Goal: Information Seeking & Learning: Learn about a topic

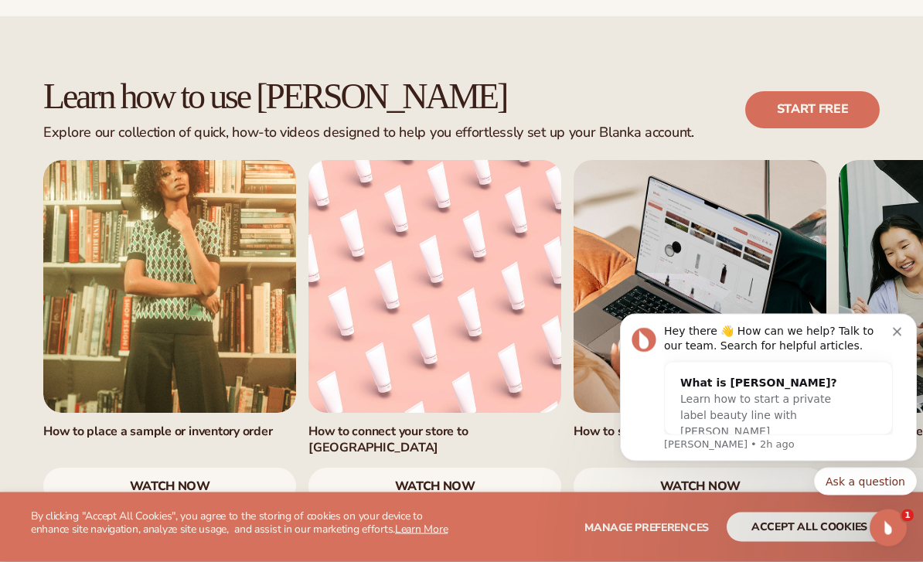
scroll to position [831, 0]
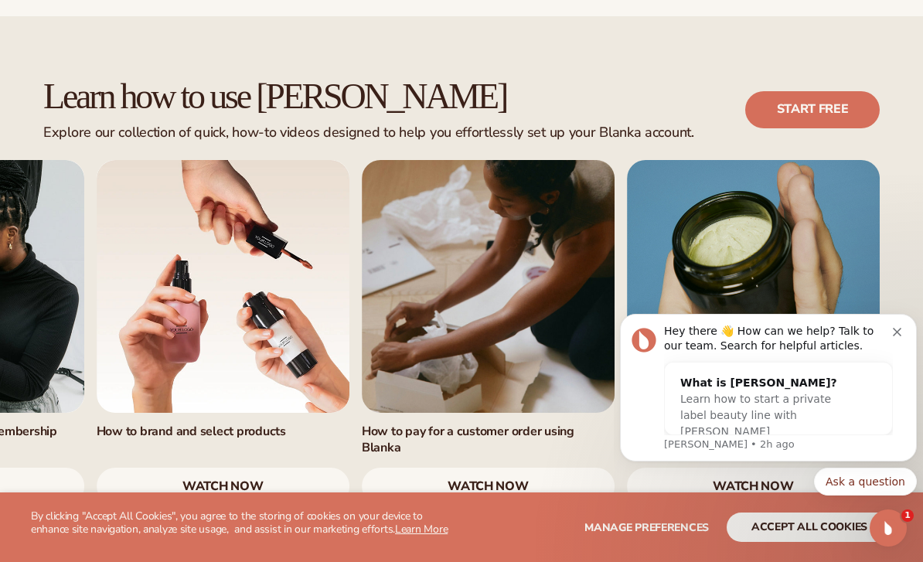
click at [520, 272] on link "6 / 7" at bounding box center [488, 286] width 253 height 253
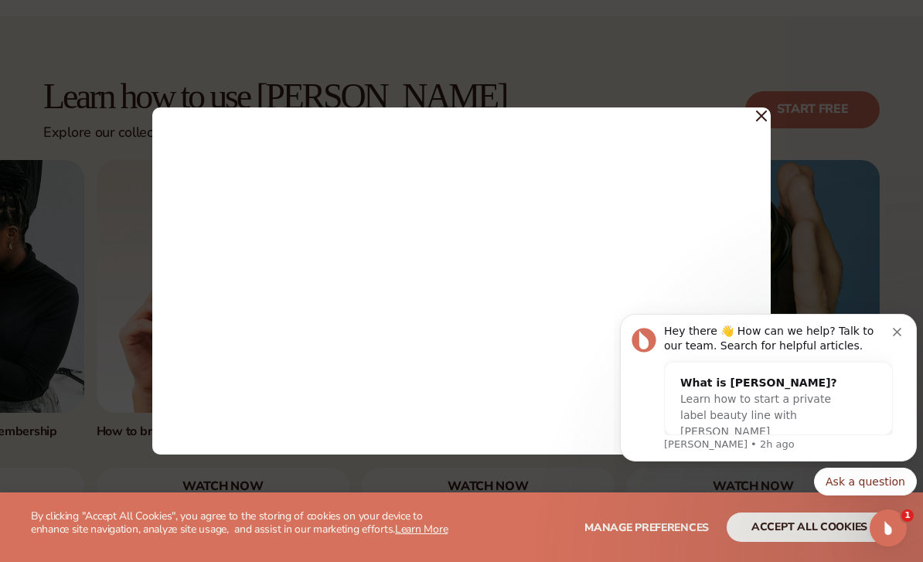
click at [898, 333] on icon "Dismiss notification" at bounding box center [897, 332] width 9 height 9
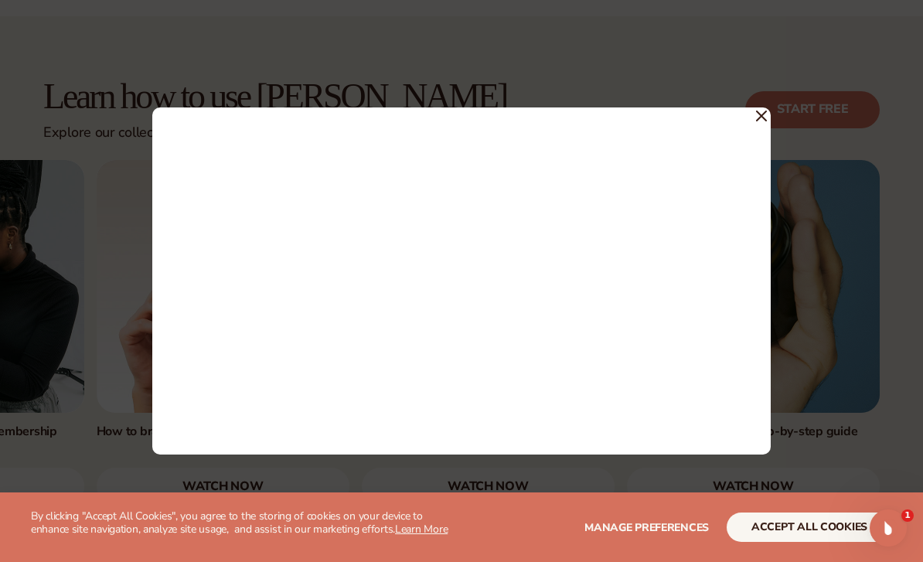
click at [764, 121] on icon at bounding box center [761, 115] width 9 height 9
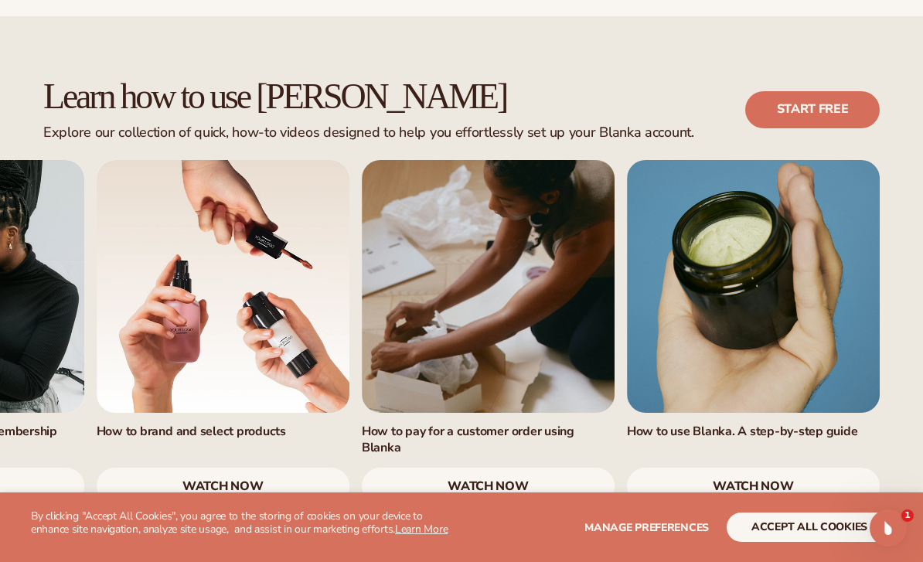
click at [764, 160] on link "7 / 7" at bounding box center [753, 286] width 253 height 253
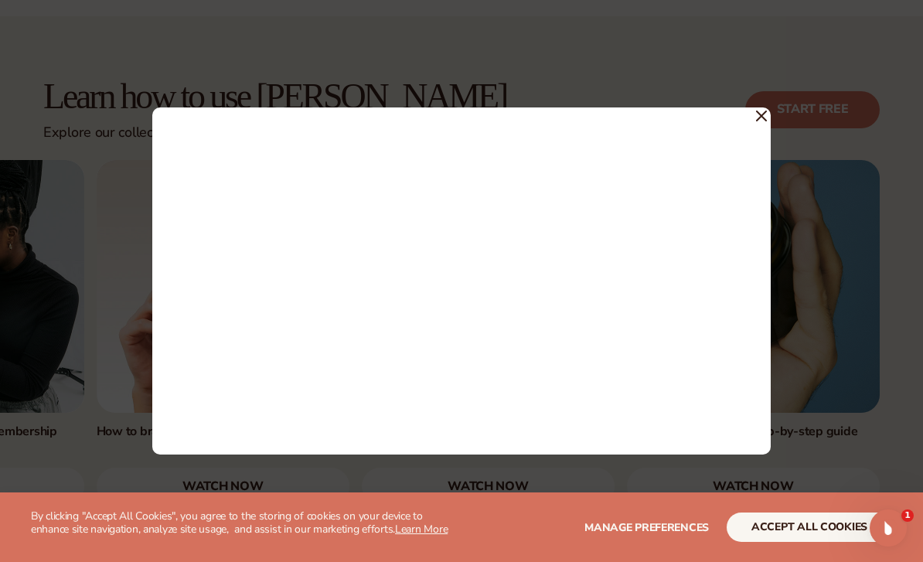
click at [765, 121] on icon at bounding box center [761, 116] width 11 height 11
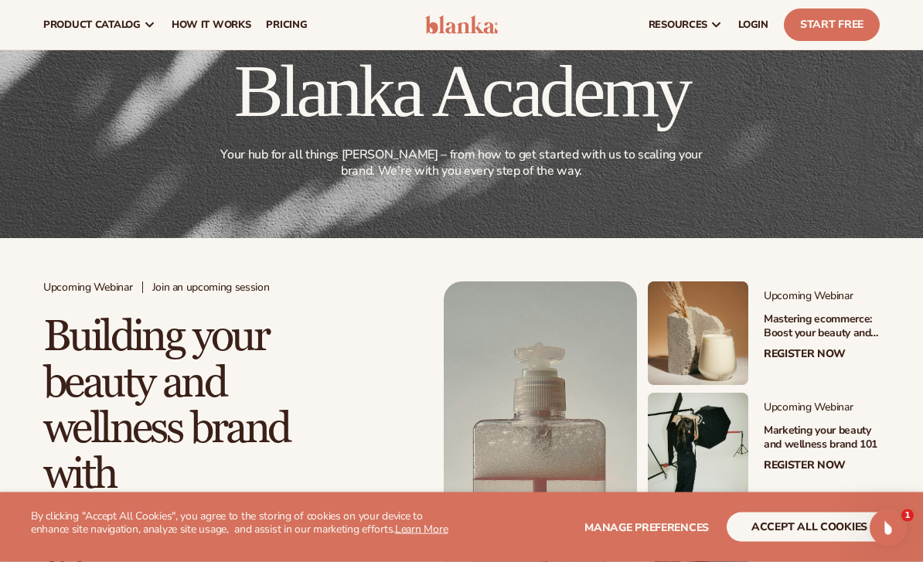
scroll to position [0, 0]
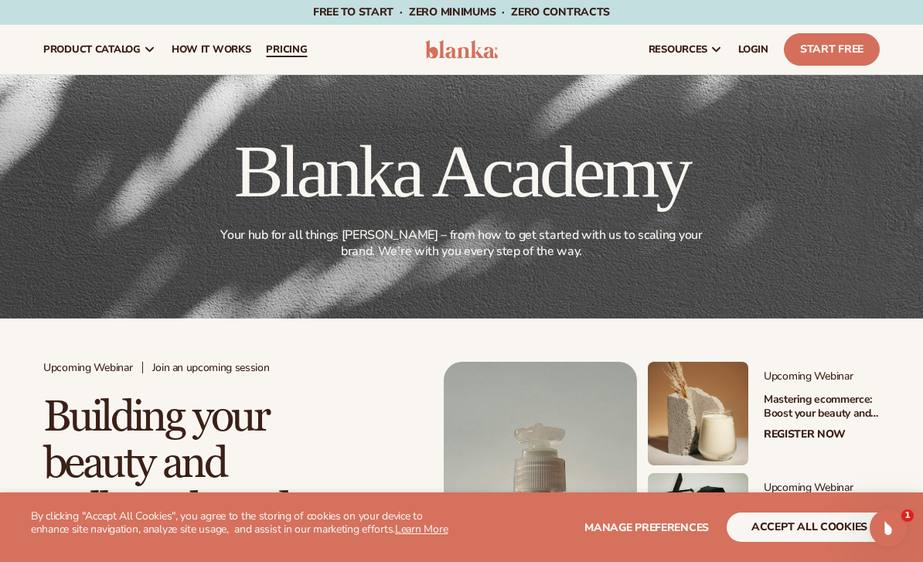
click at [298, 52] on span "pricing" at bounding box center [286, 49] width 41 height 12
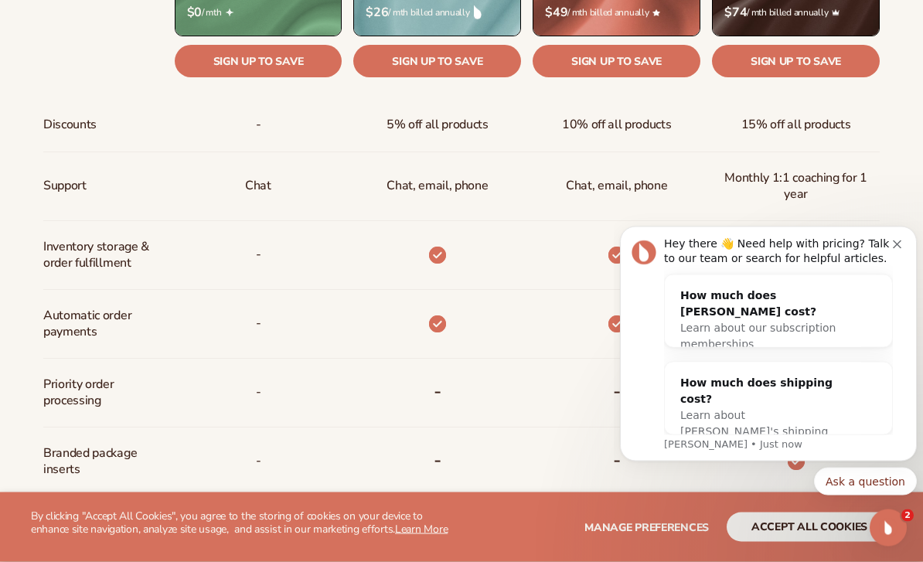
scroll to position [744, 0]
click at [900, 244] on icon "Dismiss notification" at bounding box center [897, 244] width 9 height 9
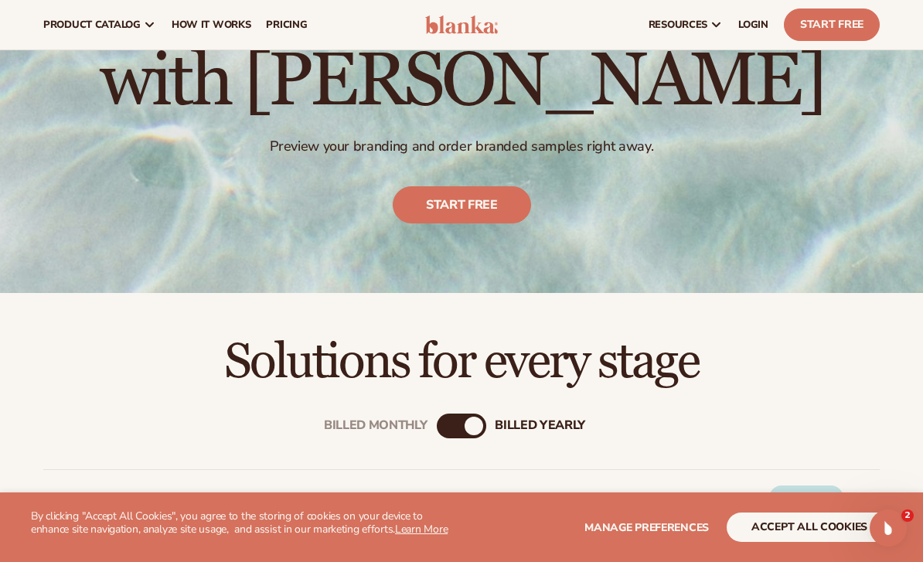
scroll to position [0, 0]
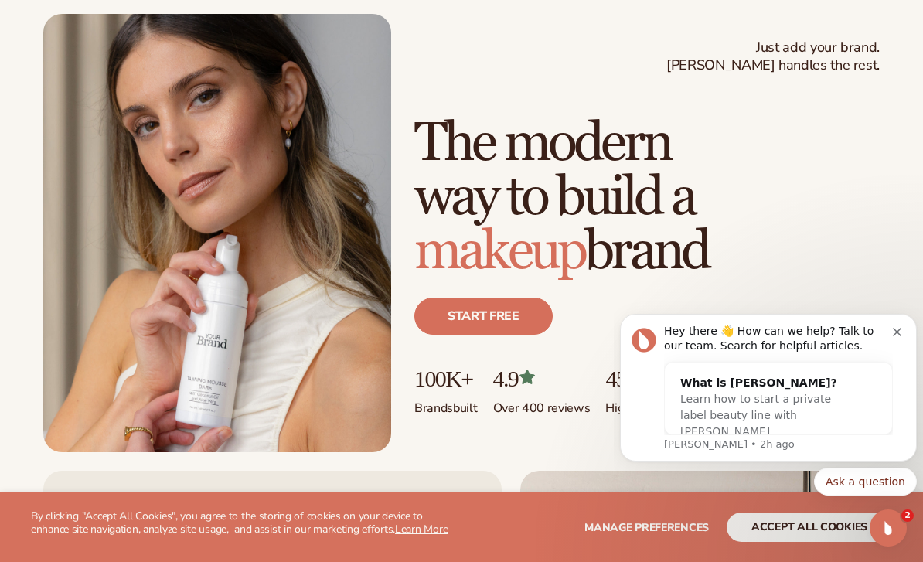
scroll to position [87, 0]
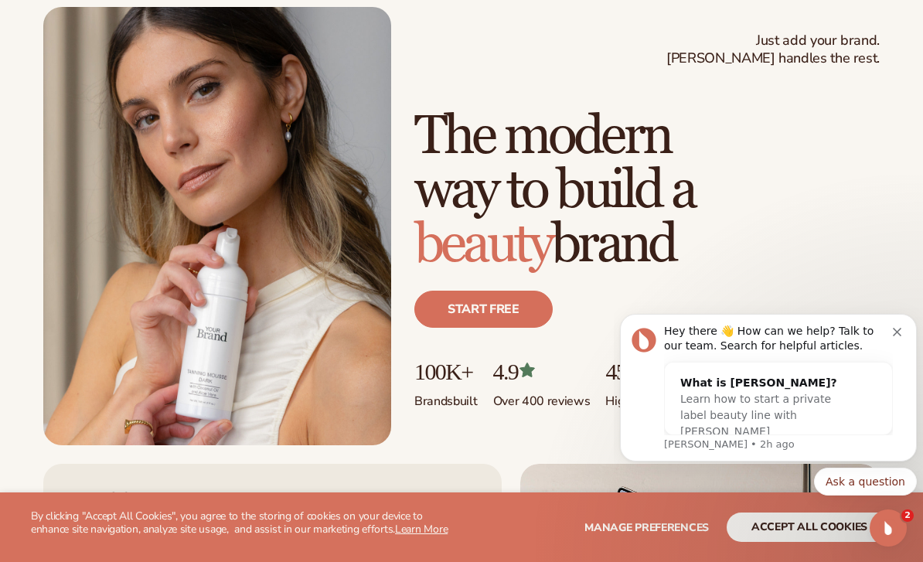
click at [900, 332] on icon "Dismiss notification" at bounding box center [897, 332] width 9 height 9
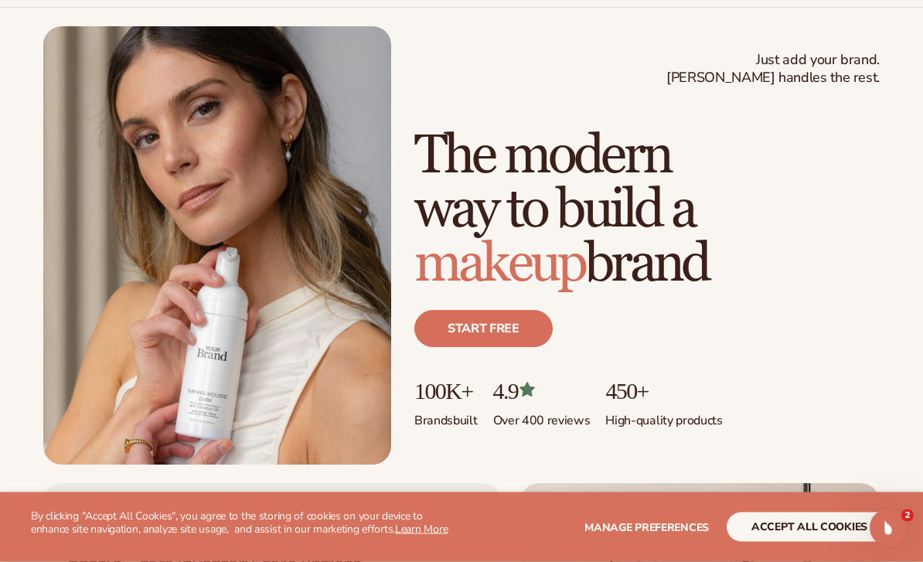
scroll to position [0, 0]
